Goal: Task Accomplishment & Management: Manage account settings

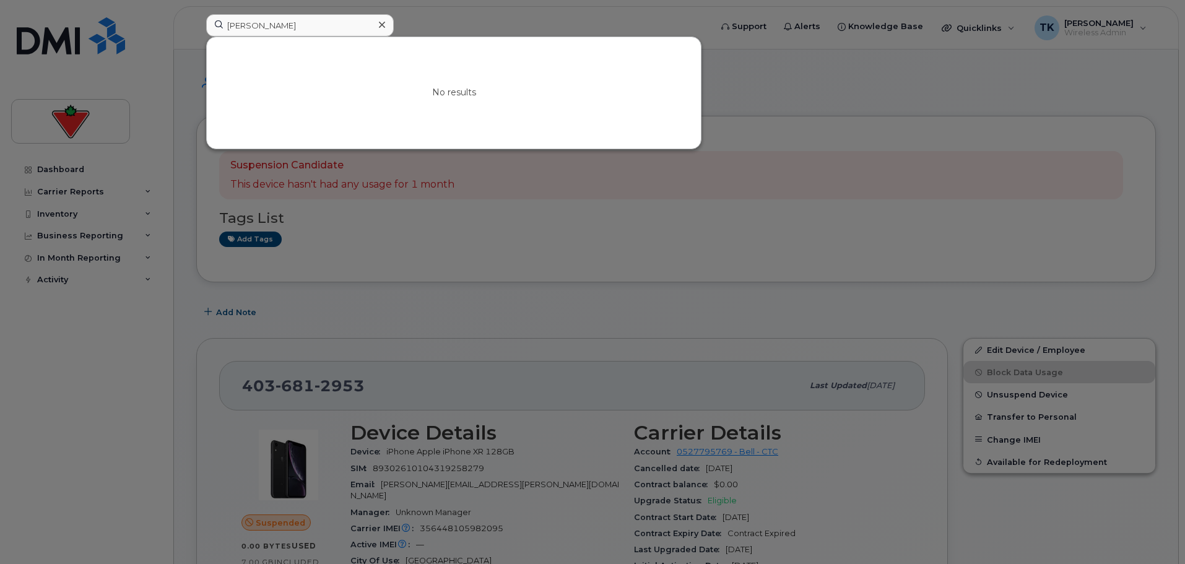
click at [302, 26] on input "minnie singh" at bounding box center [300, 25] width 188 height 22
click at [250, 22] on input "minnie singh" at bounding box center [300, 25] width 188 height 22
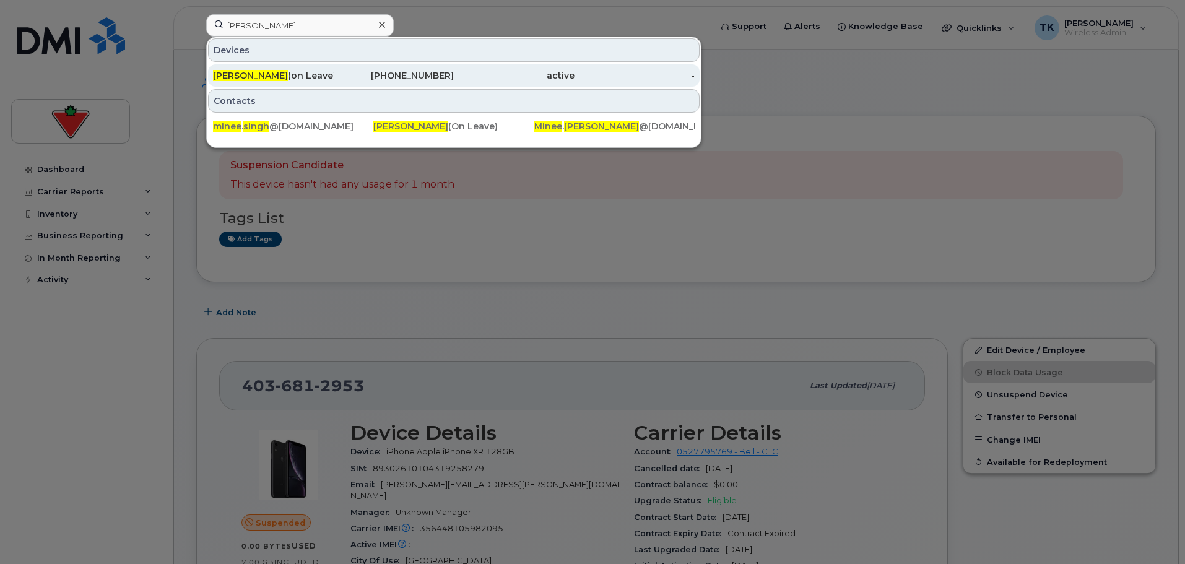
type input "minee singh"
click at [239, 69] on div "Minee Singh (on Leave)" at bounding box center [273, 75] width 121 height 22
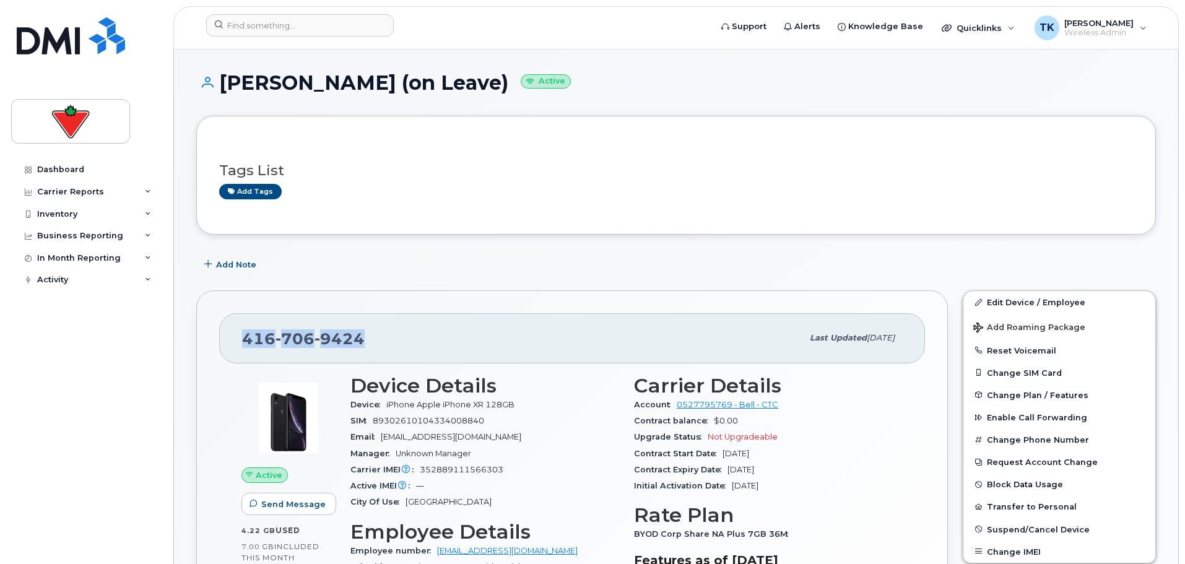
drag, startPoint x: 315, startPoint y: 336, endPoint x: 234, endPoint y: 336, distance: 81.8
click at [234, 336] on div "416 706 9424 Last updated Feb 12, 2025" at bounding box center [572, 338] width 706 height 50
copy span "416 706 9424"
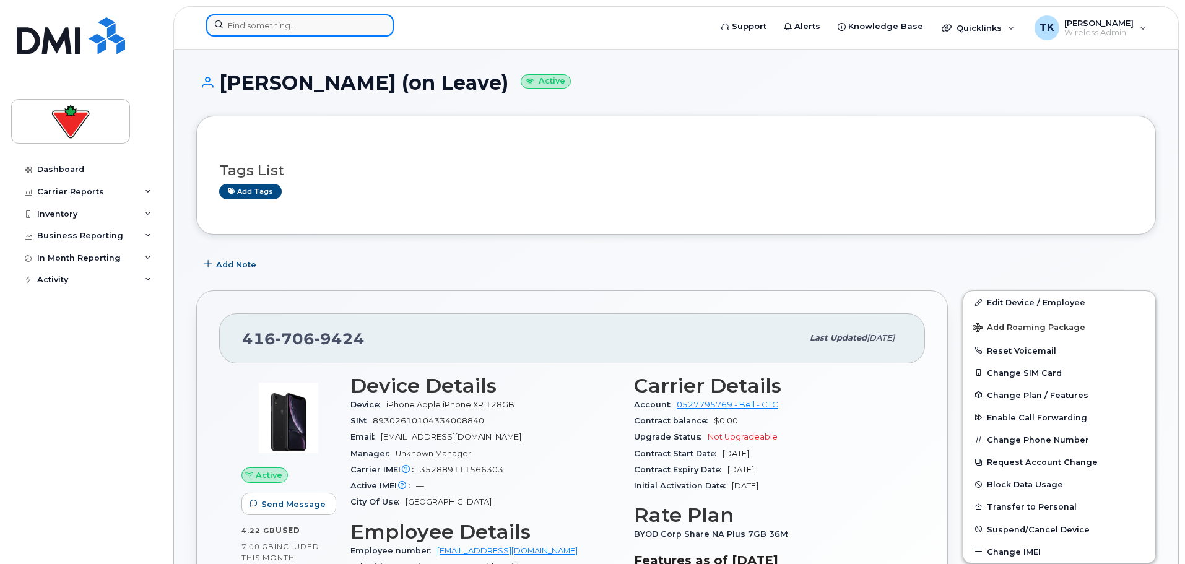
click at [255, 27] on input at bounding box center [300, 25] width 188 height 22
paste input "4167069424"
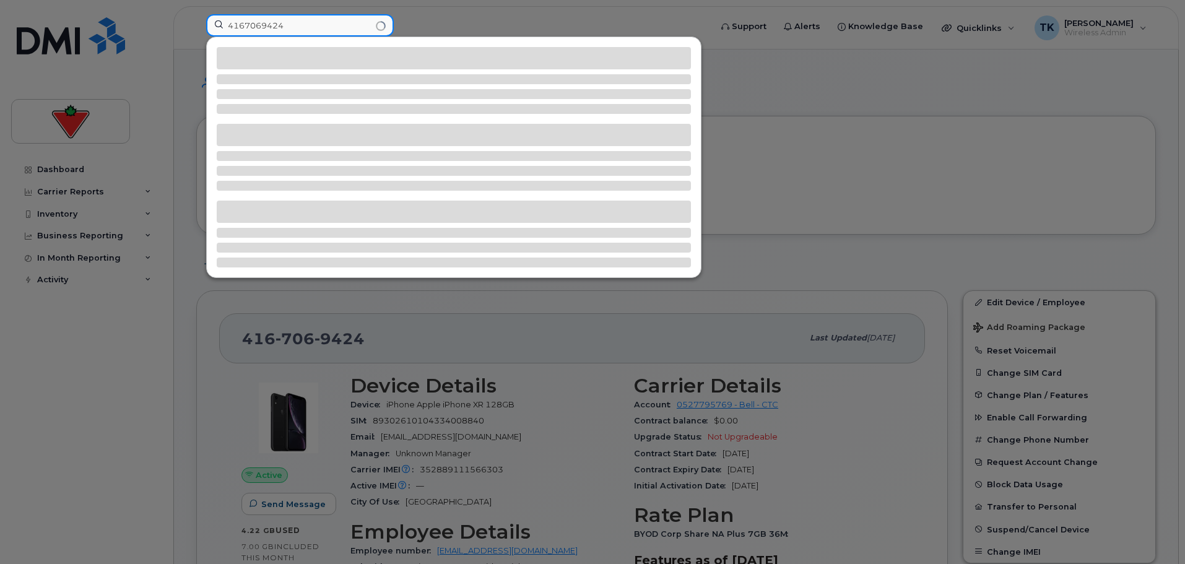
drag, startPoint x: 306, startPoint y: 27, endPoint x: 126, endPoint y: 27, distance: 179.6
click at [196, 27] on div "4167069424" at bounding box center [454, 27] width 517 height 27
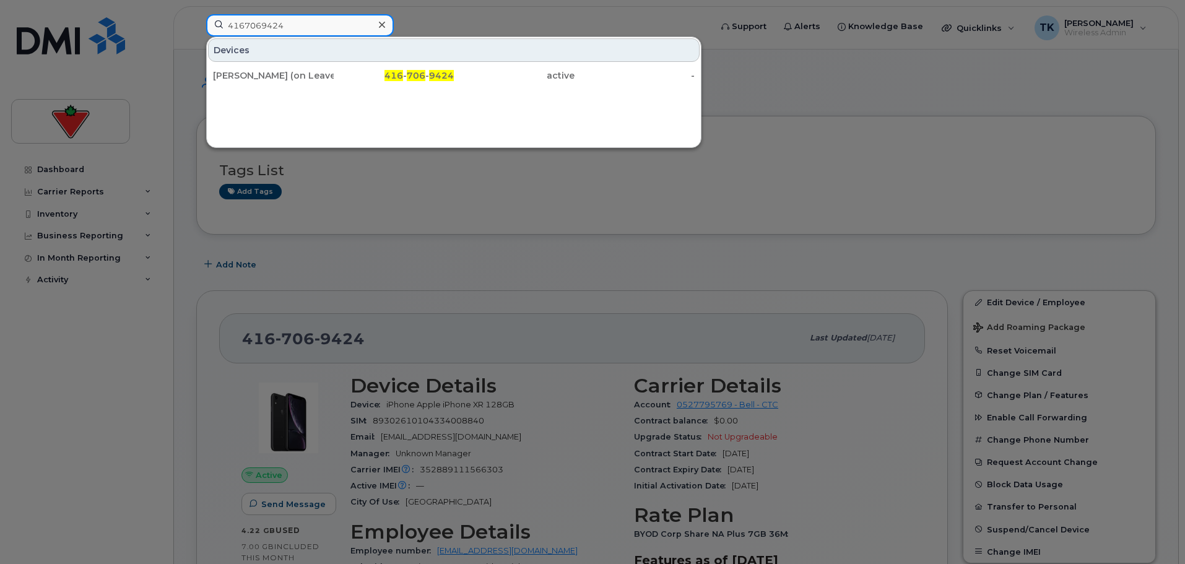
type input "4167069424"
click at [474, 201] on div at bounding box center [592, 282] width 1185 height 564
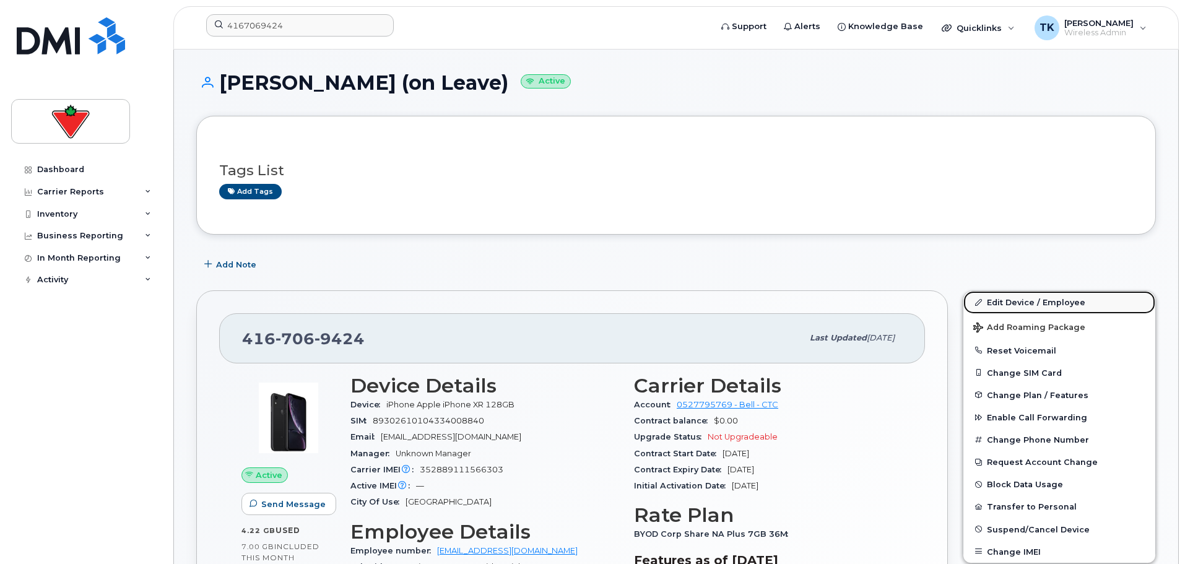
click at [1039, 303] on link "Edit Device / Employee" at bounding box center [1060, 302] width 192 height 22
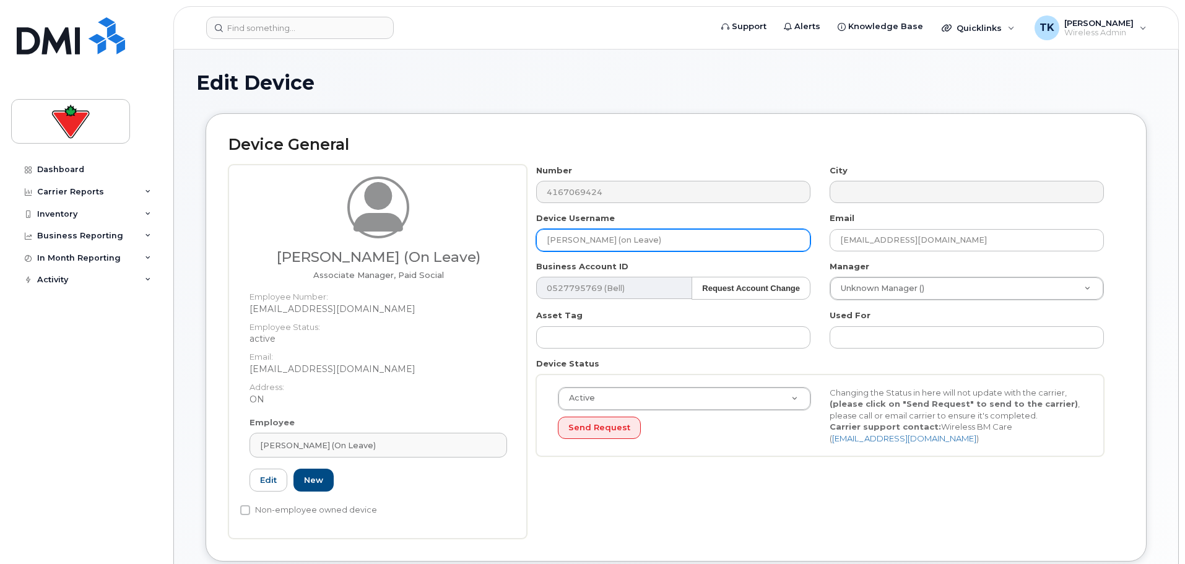
drag, startPoint x: 672, startPoint y: 245, endPoint x: 598, endPoint y: 240, distance: 74.5
click at [598, 240] on input "[PERSON_NAME] (on Leave)" at bounding box center [673, 240] width 274 height 22
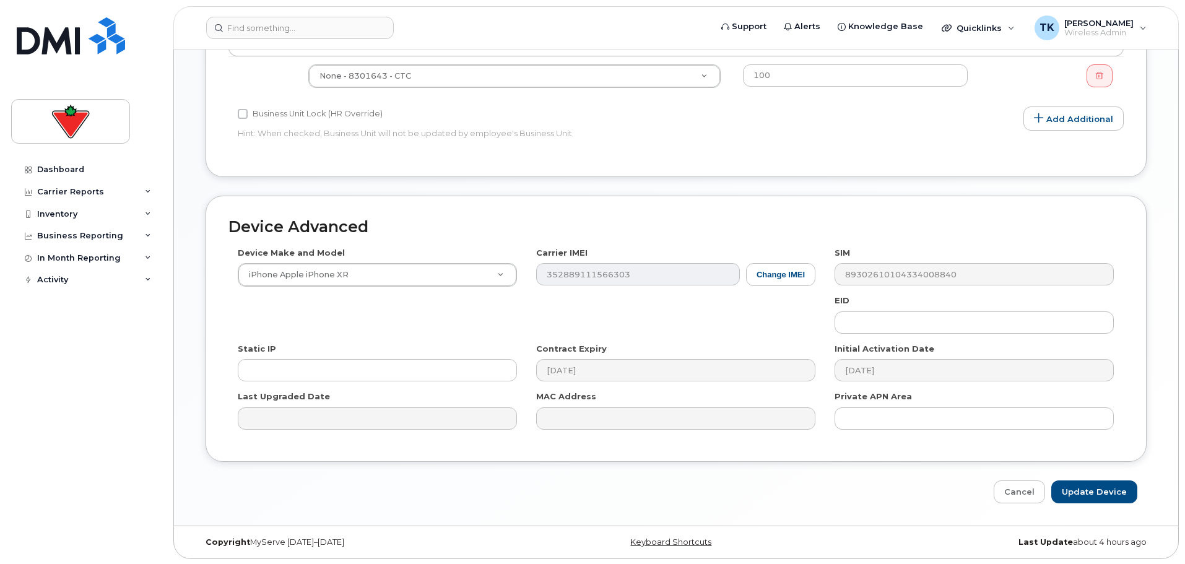
scroll to position [599, 0]
type input "[PERSON_NAME]"
click at [1104, 495] on input "Update Device" at bounding box center [1095, 490] width 86 height 23
type input "Saving..."
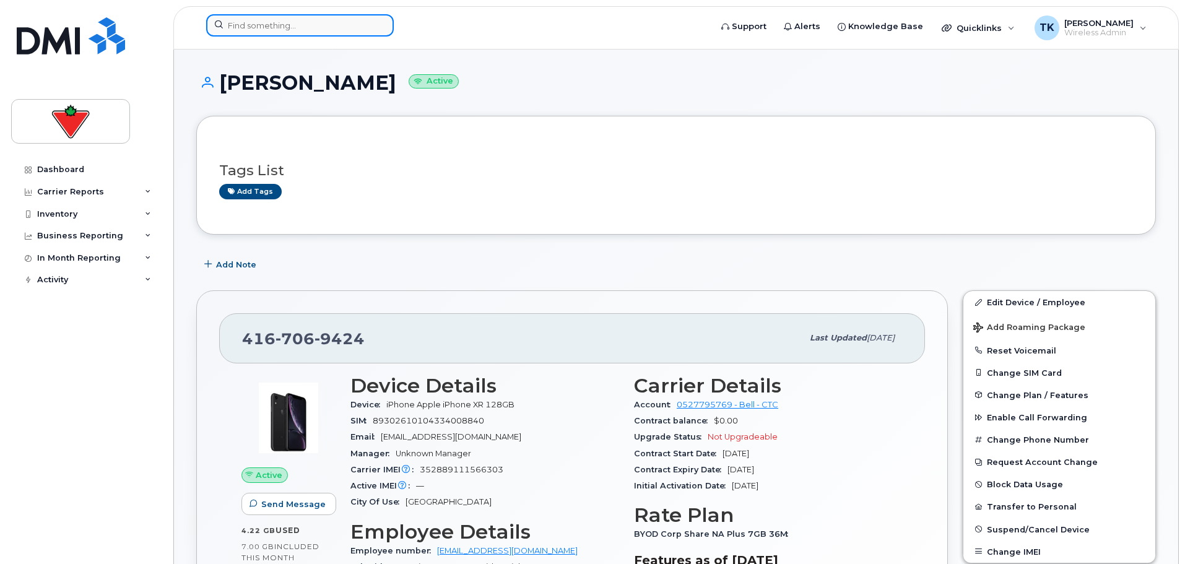
click at [274, 19] on input at bounding box center [300, 25] width 188 height 22
paste input "Sri Srinidhi"
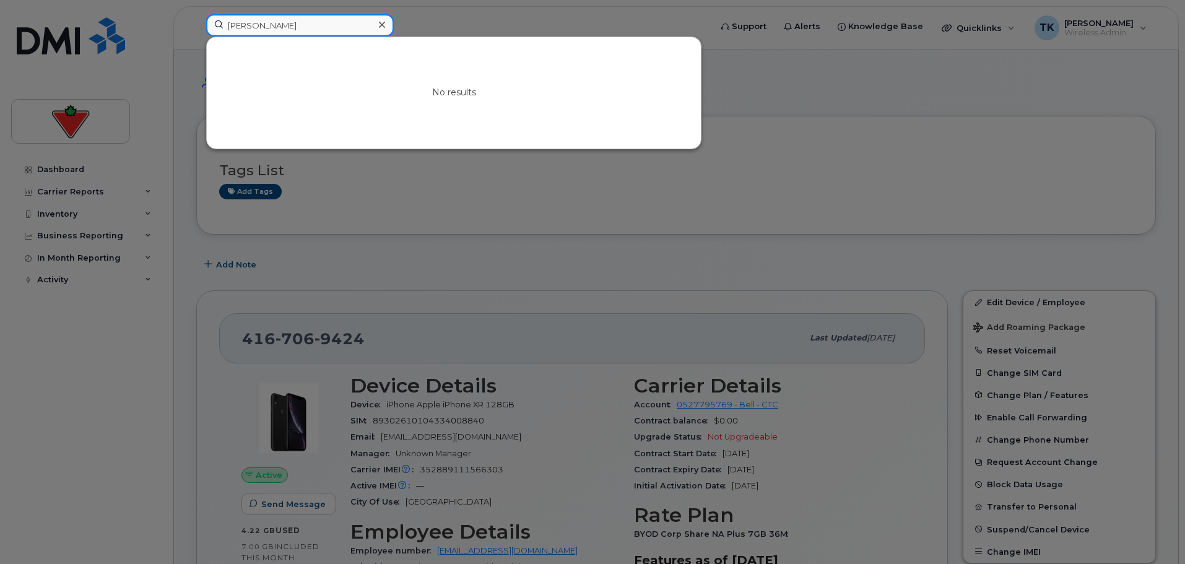
paste input "Raja Vootla"
drag, startPoint x: 294, startPoint y: 21, endPoint x: 60, endPoint y: 22, distance: 233.5
click at [196, 22] on div "Sri Srinidhi No results" at bounding box center [454, 27] width 517 height 27
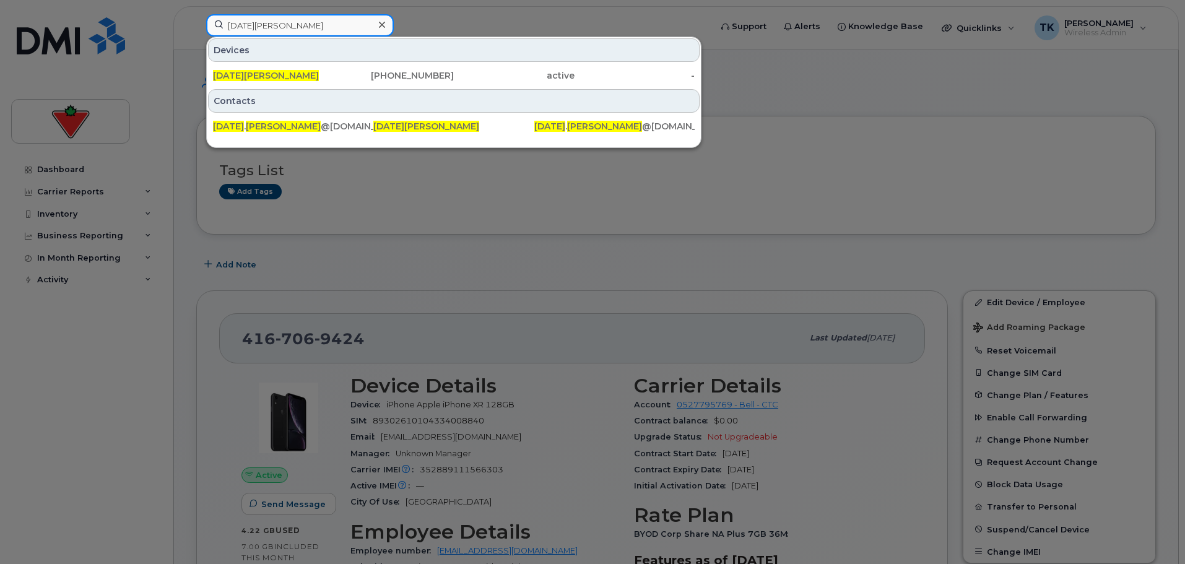
paste input "Khurram Ajaz"
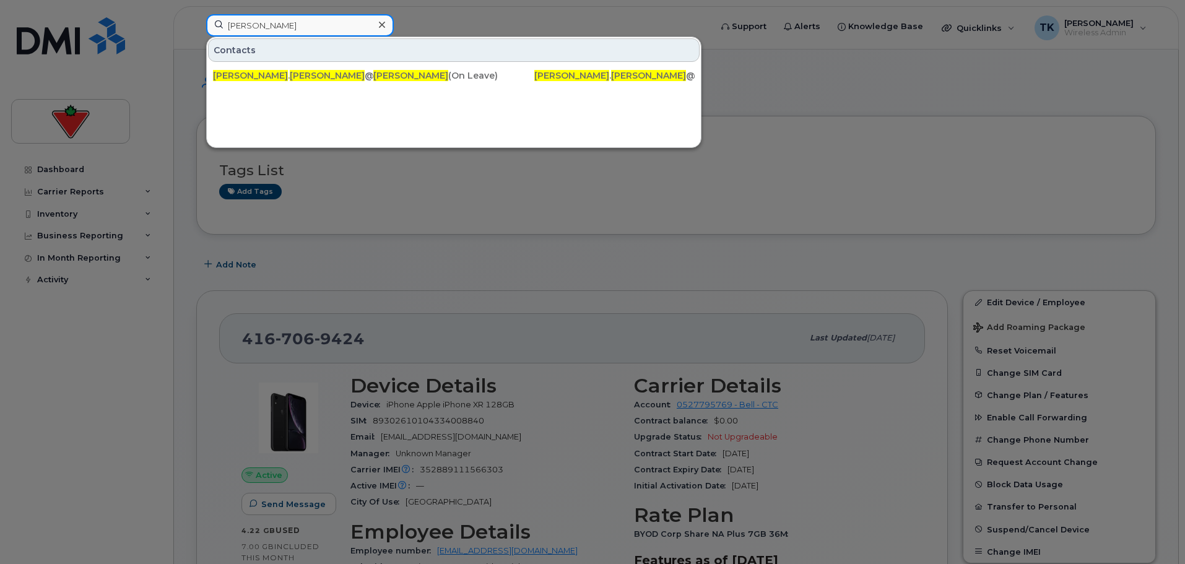
type input "Khurram Ajaz"
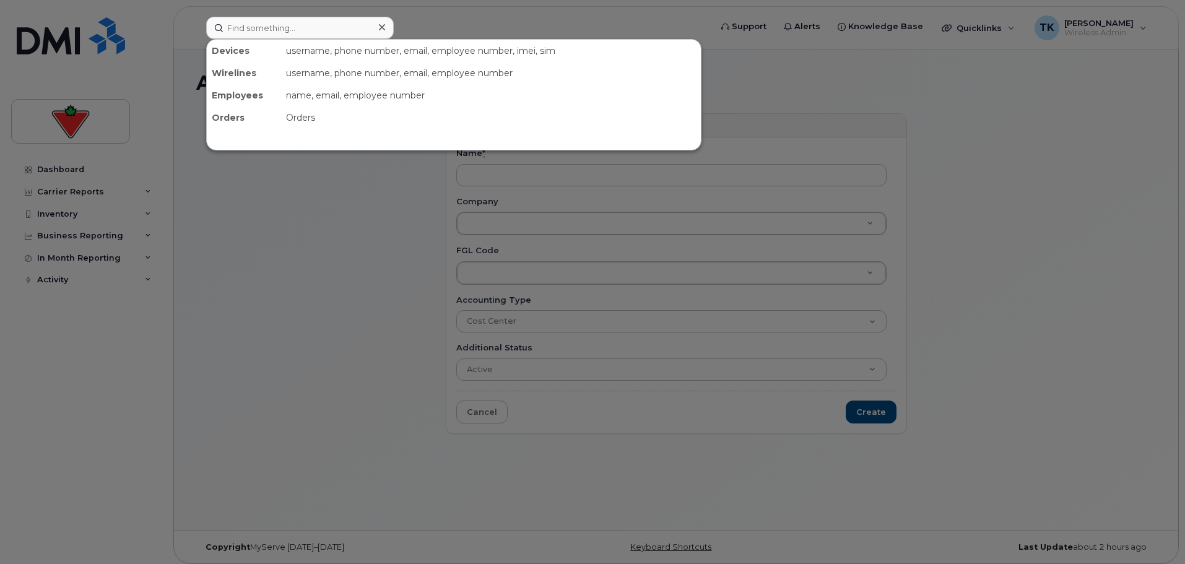
click at [51, 171] on div at bounding box center [592, 282] width 1185 height 564
